Goal: Information Seeking & Learning: Learn about a topic

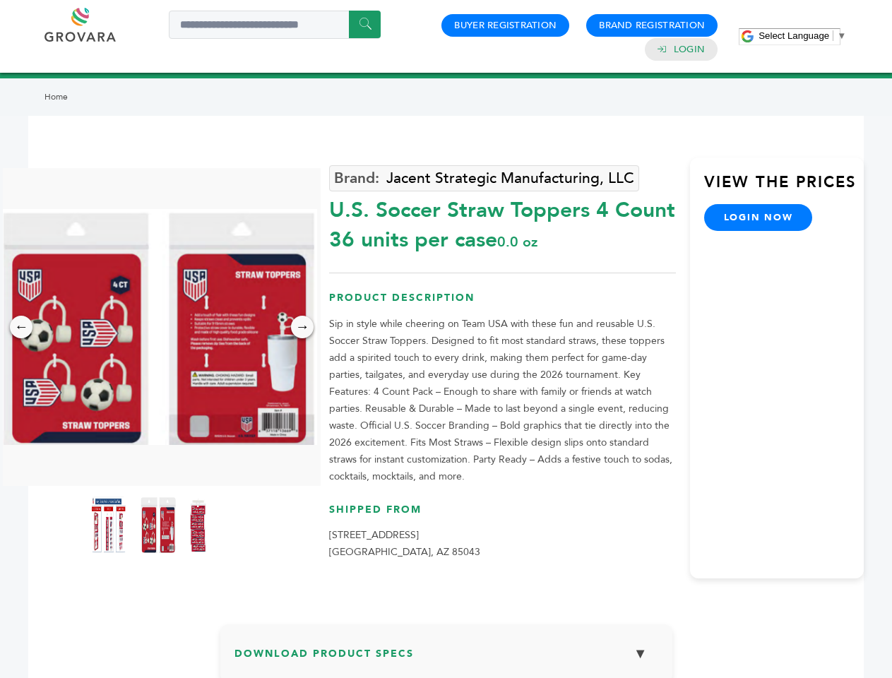
click at [803, 35] on span "Select Language" at bounding box center [794, 35] width 71 height 11
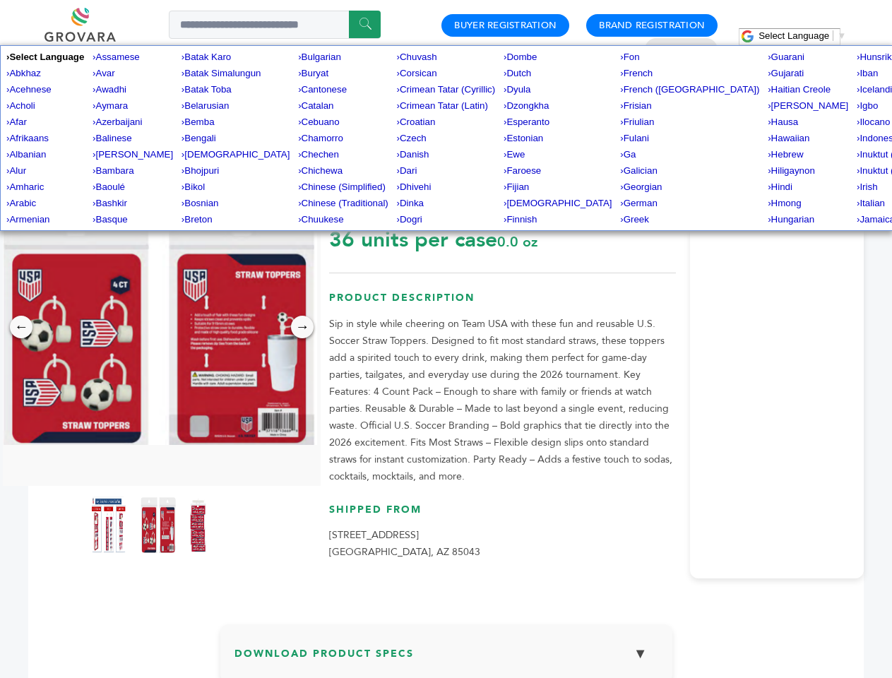
click at [158, 327] on img at bounding box center [158, 327] width 318 height 236
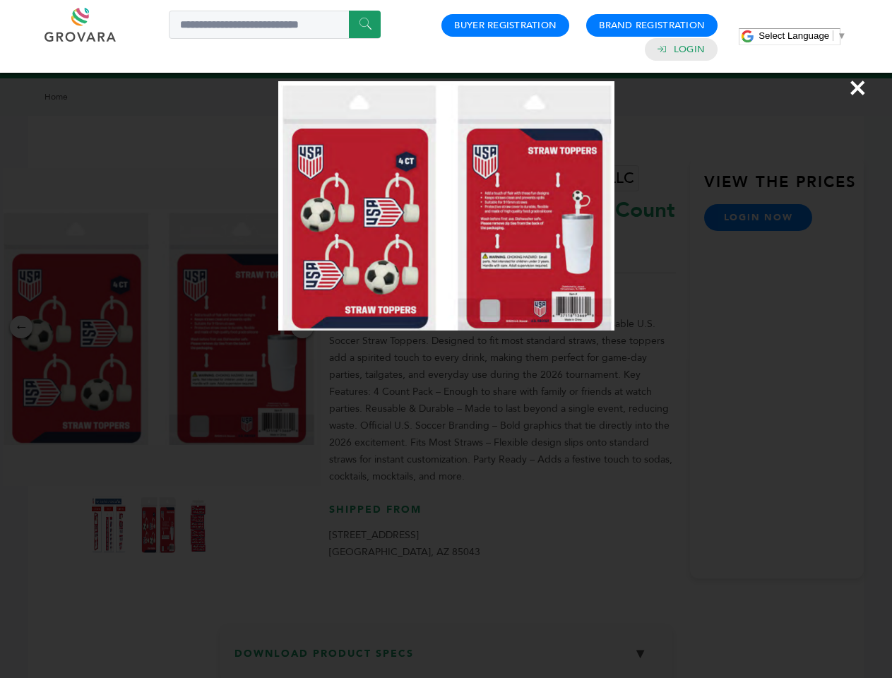
click at [21, 327] on div "×" at bounding box center [446, 339] width 892 height 678
click at [302, 327] on div "→" at bounding box center [302, 327] width 23 height 23
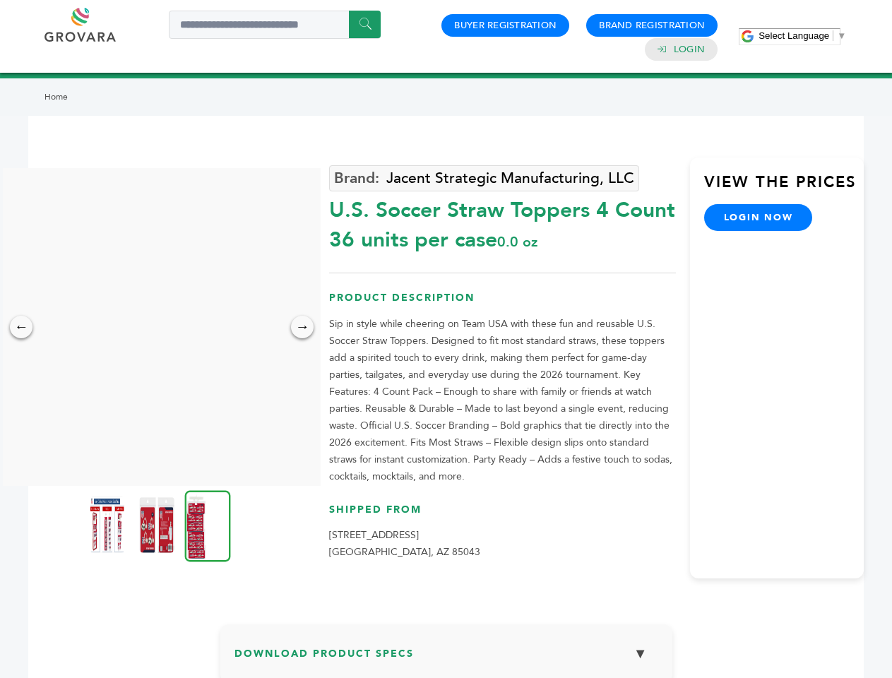
click at [109, 525] on img at bounding box center [107, 525] width 35 height 57
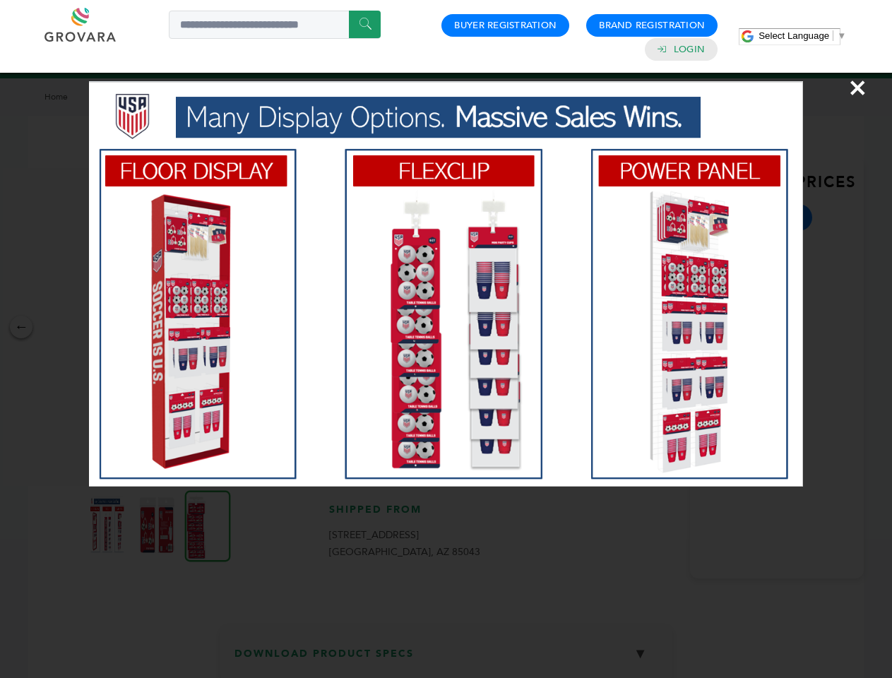
click at [158, 525] on div "×" at bounding box center [446, 339] width 892 height 678
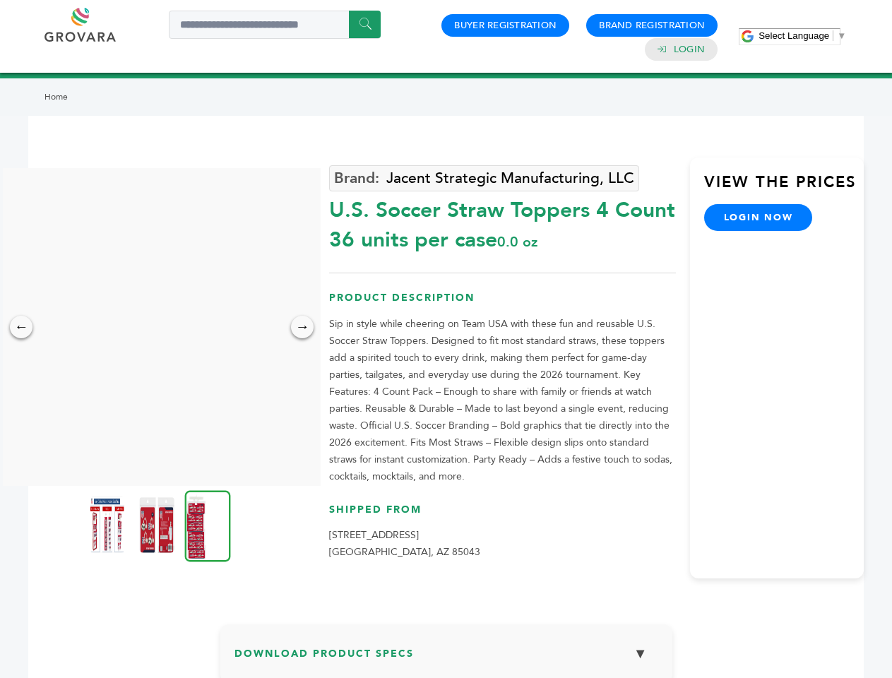
click at [208, 525] on img at bounding box center [208, 525] width 46 height 71
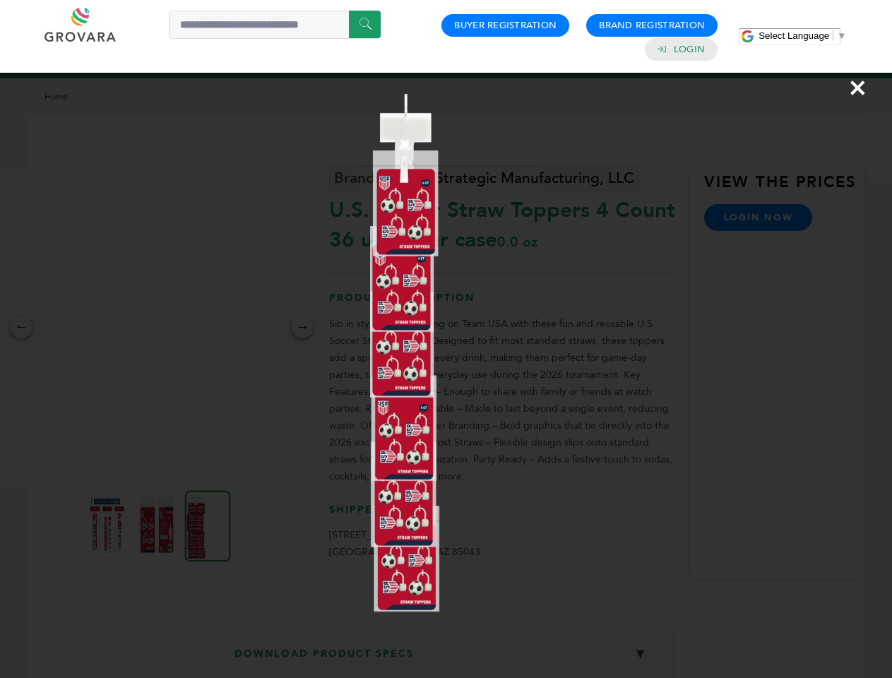
click at [447, 659] on div "×" at bounding box center [446, 339] width 892 height 678
